Goal: Check status

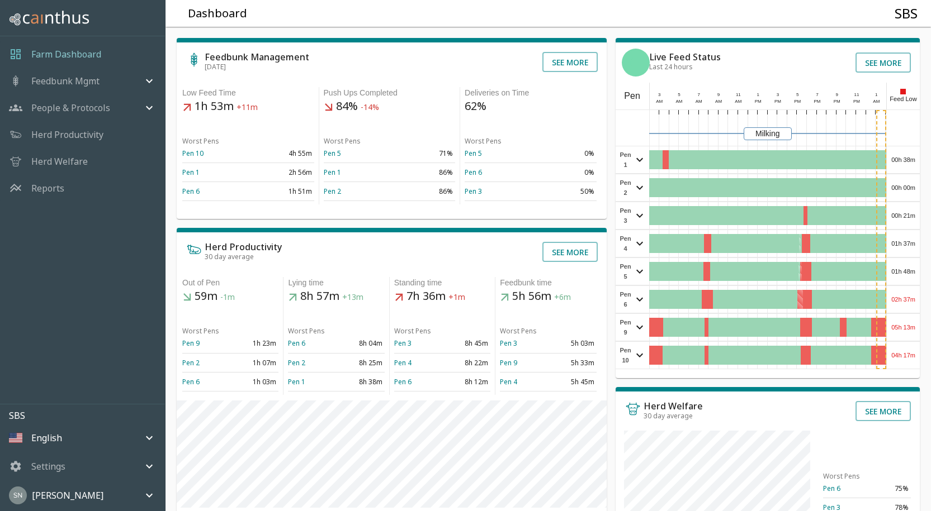
click at [905, 157] on div "00h 38m" at bounding box center [902, 159] width 33 height 27
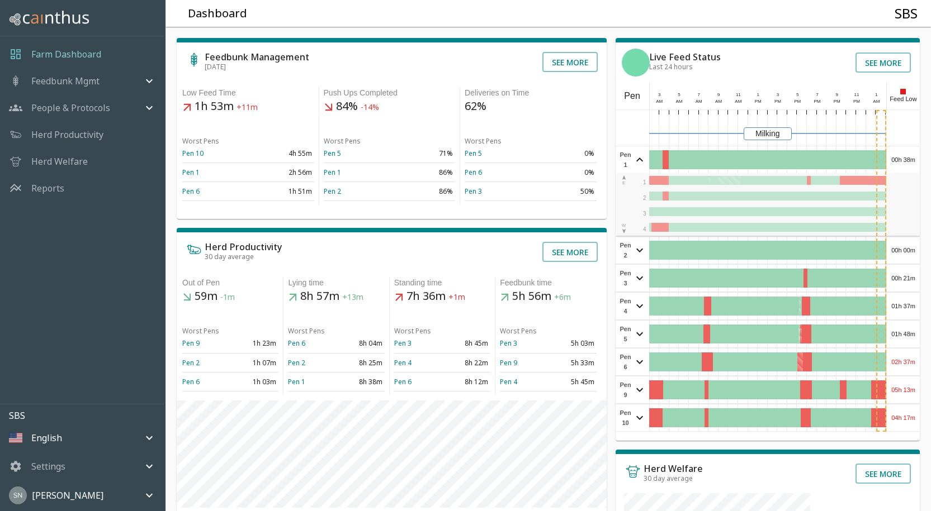
click at [905, 157] on div "00h 38m" at bounding box center [902, 159] width 33 height 27
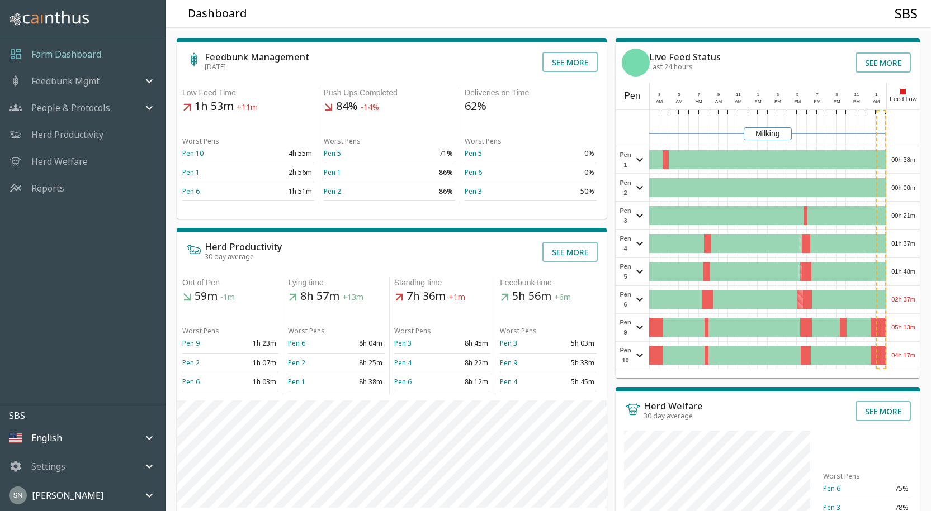
click at [902, 188] on div "00h 00m" at bounding box center [902, 187] width 33 height 27
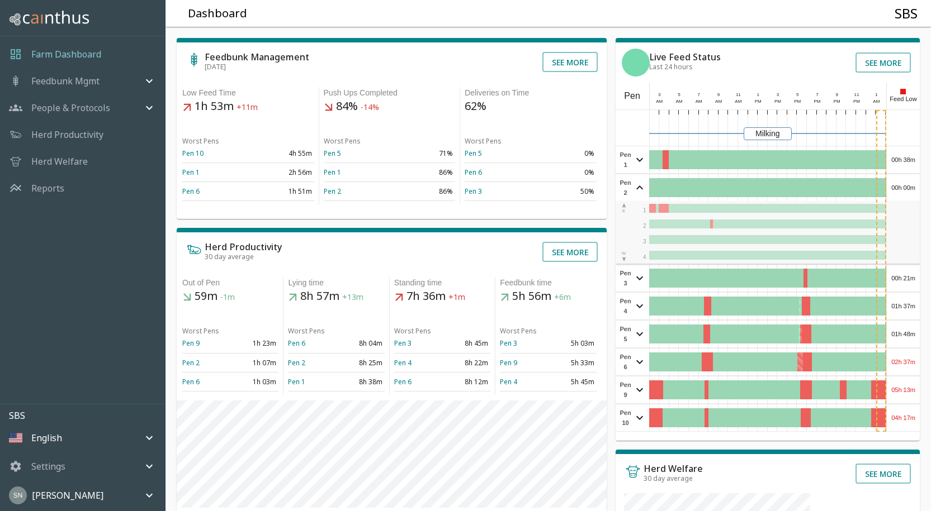
click at [902, 188] on div "00h 00m" at bounding box center [902, 187] width 33 height 27
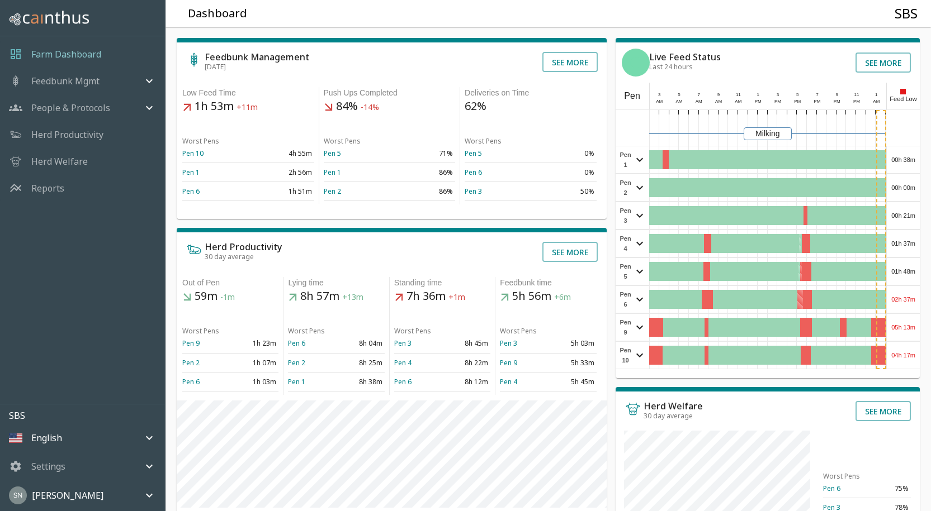
click at [904, 217] on div "00h 21m" at bounding box center [902, 215] width 33 height 27
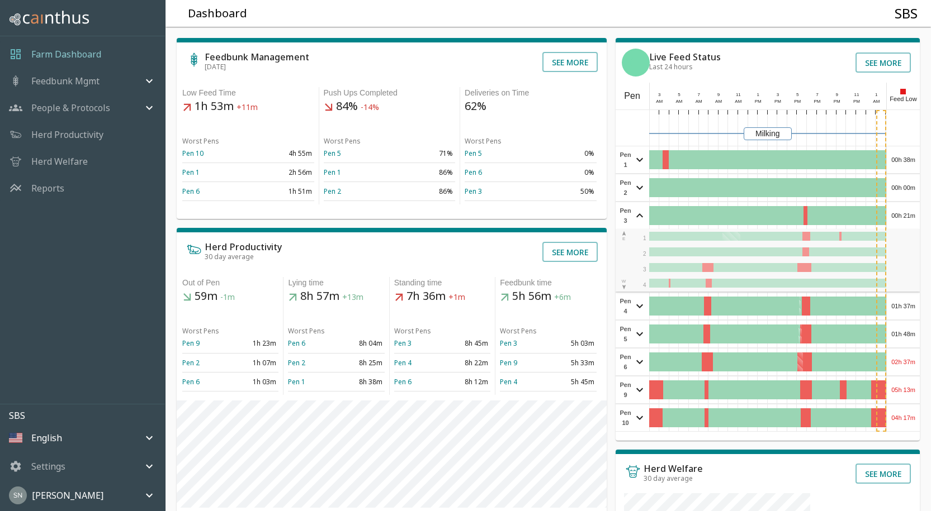
click at [905, 217] on div "00h 21m" at bounding box center [902, 215] width 33 height 27
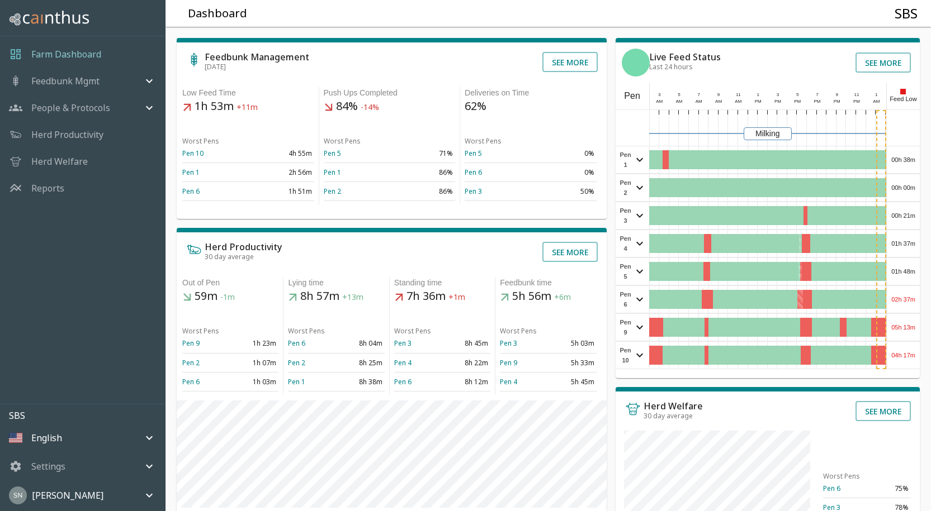
click at [900, 242] on div "01h 37m" at bounding box center [902, 243] width 33 height 27
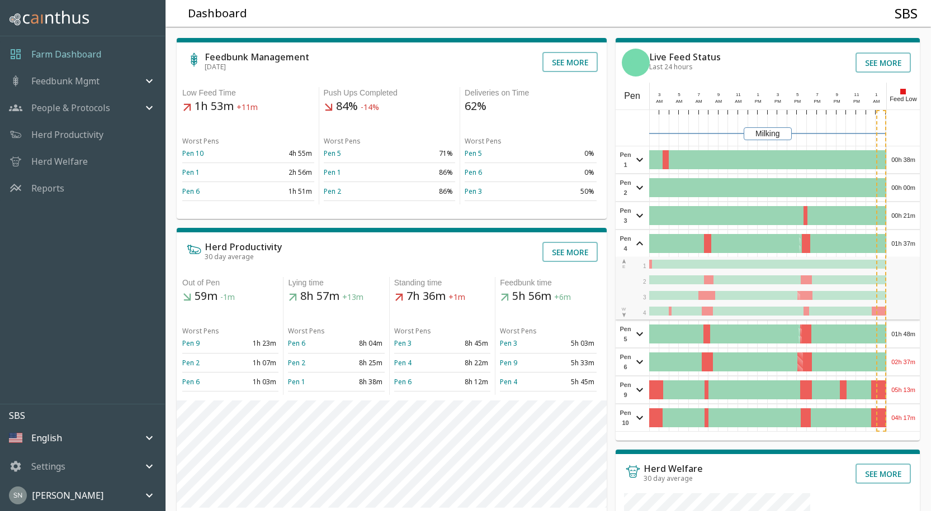
click at [900, 242] on div "01h 37m" at bounding box center [902, 243] width 33 height 27
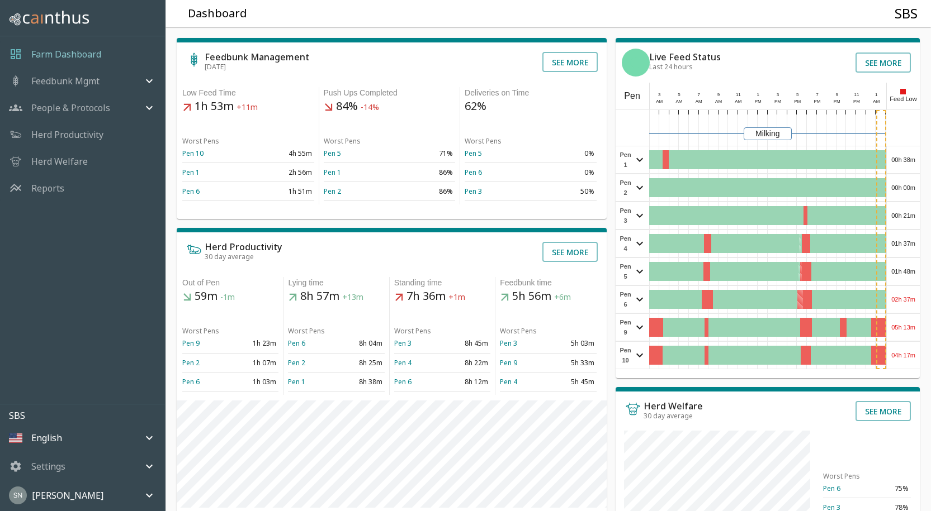
click at [903, 277] on div "01h 48m" at bounding box center [902, 271] width 33 height 27
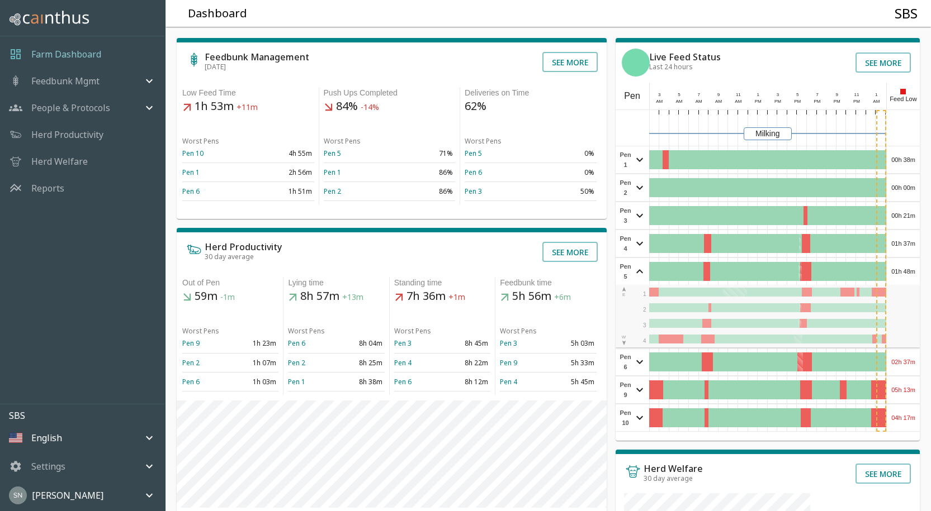
drag, startPoint x: 903, startPoint y: 275, endPoint x: 902, endPoint y: 283, distance: 7.8
click at [903, 274] on div "01h 48m" at bounding box center [902, 271] width 33 height 27
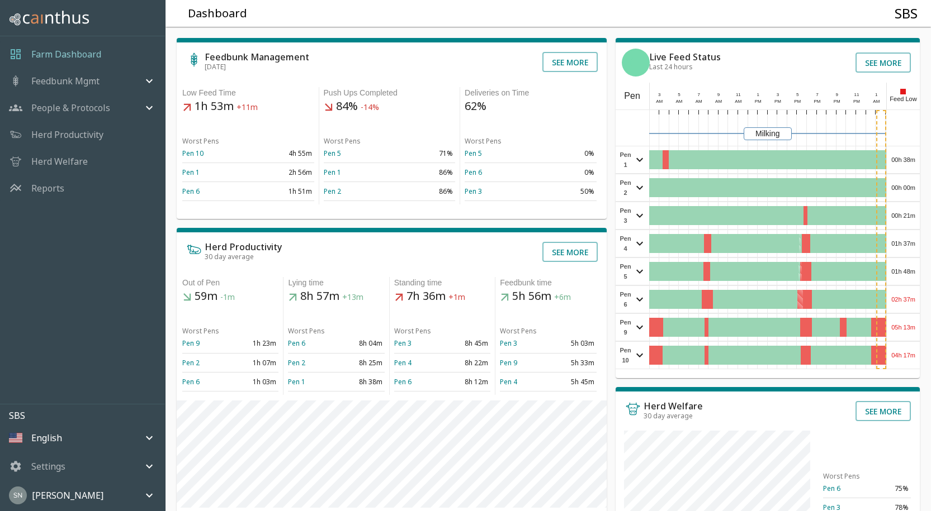
click at [903, 306] on div "02h 37m" at bounding box center [902, 299] width 33 height 27
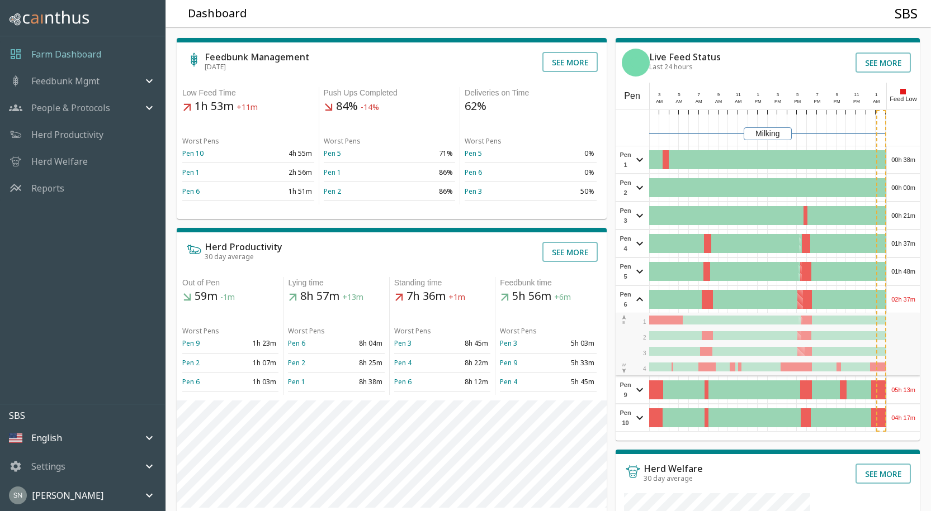
click at [903, 306] on div "02h 37m" at bounding box center [902, 299] width 33 height 27
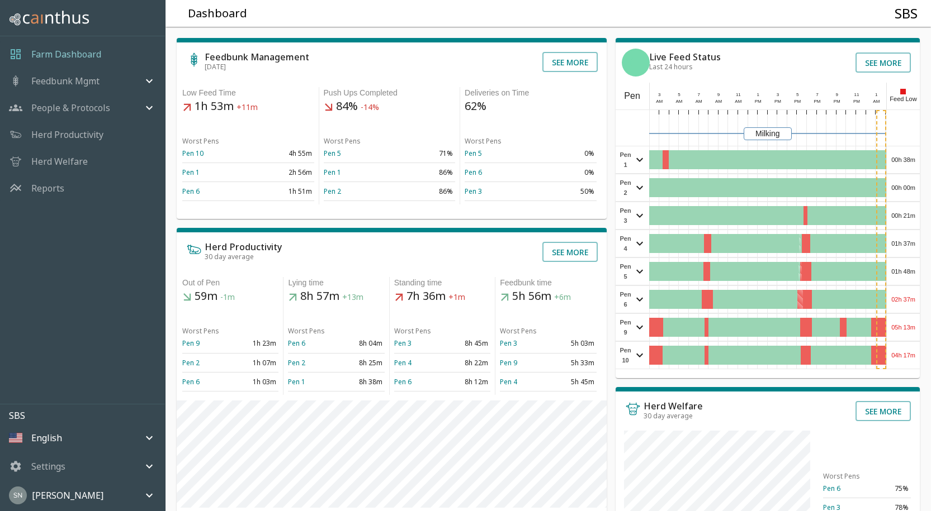
click at [908, 330] on div "05h 13m" at bounding box center [902, 327] width 33 height 27
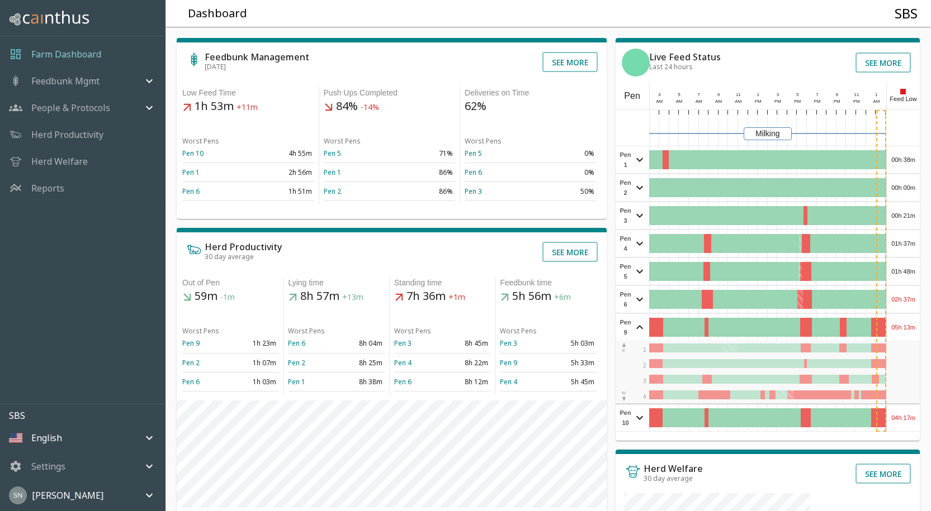
click at [908, 329] on div "05h 13m" at bounding box center [902, 327] width 33 height 27
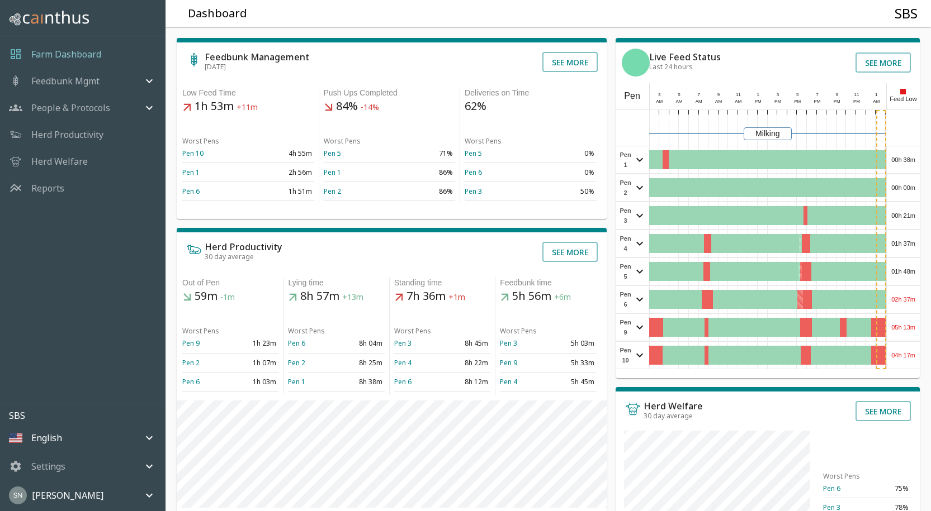
click at [903, 326] on div "05h 13m" at bounding box center [902, 327] width 33 height 27
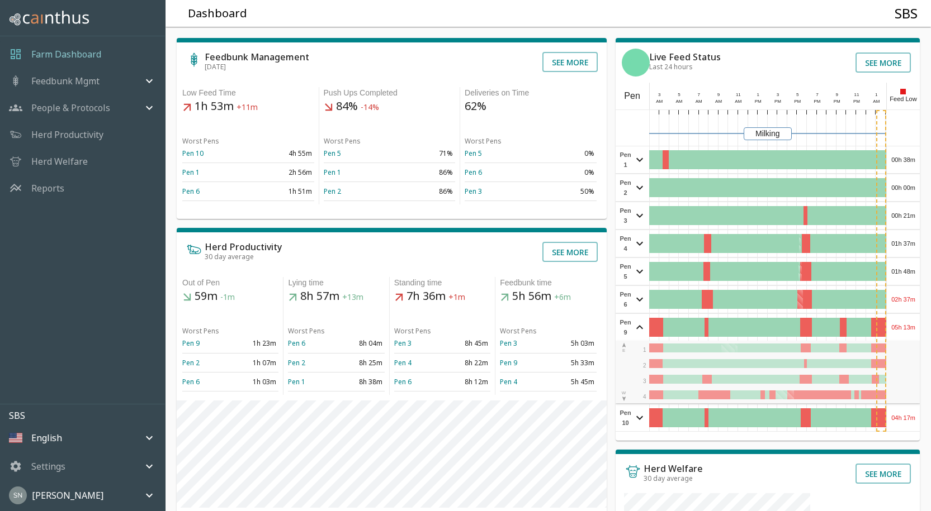
click at [903, 326] on div "05h 13m" at bounding box center [902, 327] width 33 height 27
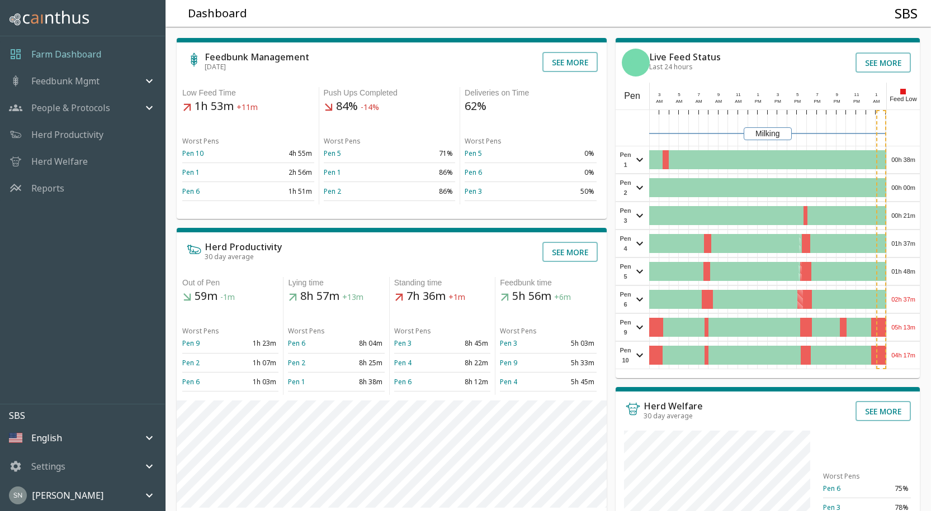
click at [894, 360] on div "04h 17m" at bounding box center [902, 355] width 33 height 27
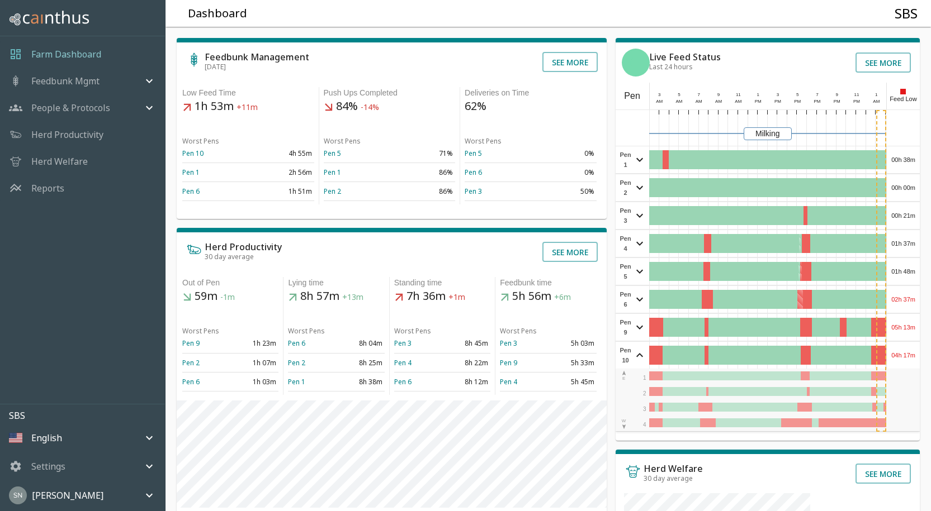
click at [894, 357] on div "04h 17m" at bounding box center [902, 355] width 33 height 27
